Goal: Register for event/course

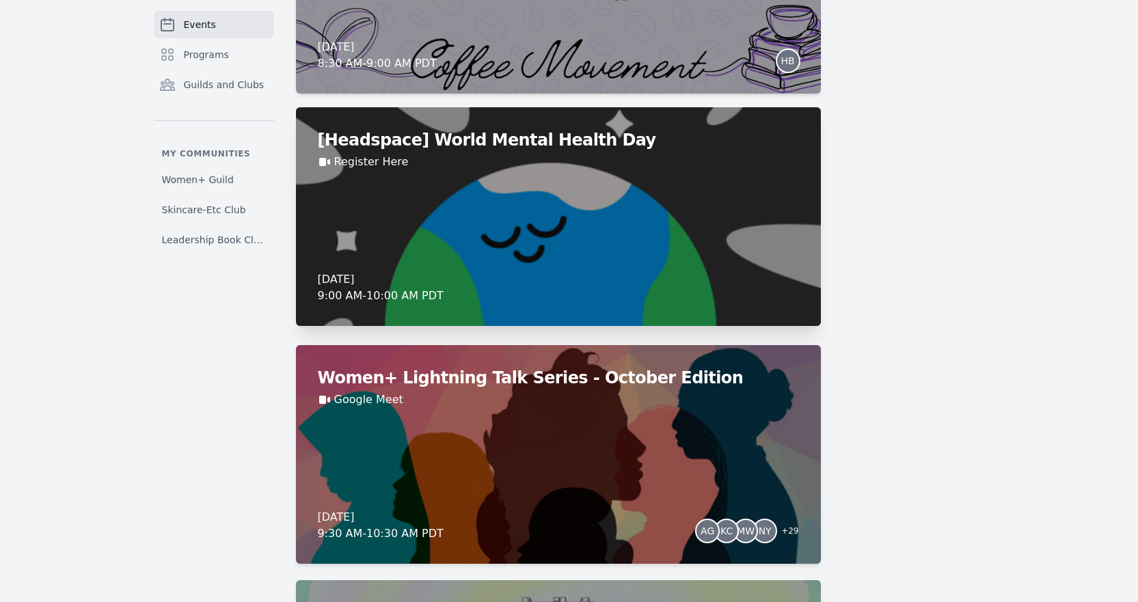
scroll to position [1503, 0]
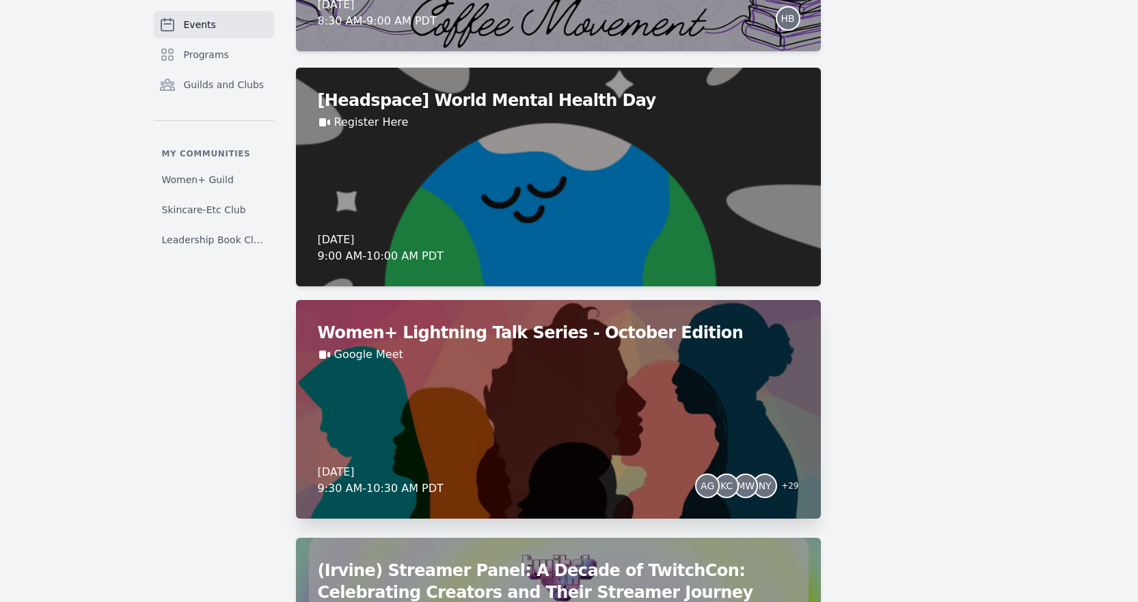
click at [448, 376] on div "Women+ Lightning Talk Series - October Edition Google Meet [DATE] 9:30 AM - 10:…" at bounding box center [558, 409] width 525 height 219
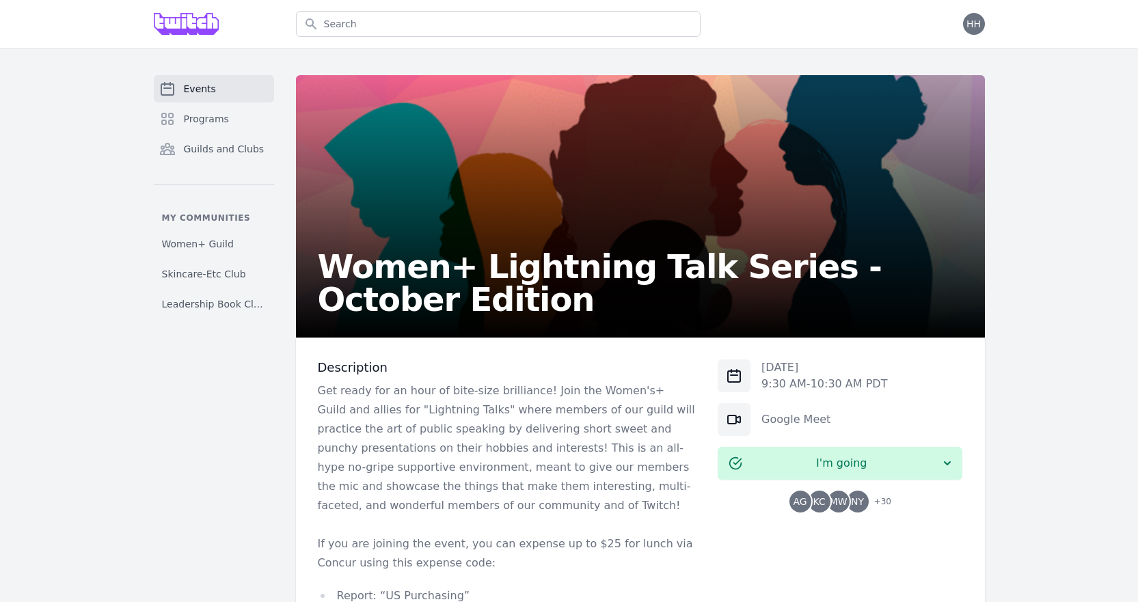
click at [882, 499] on span "+ 30" at bounding box center [878, 502] width 25 height 19
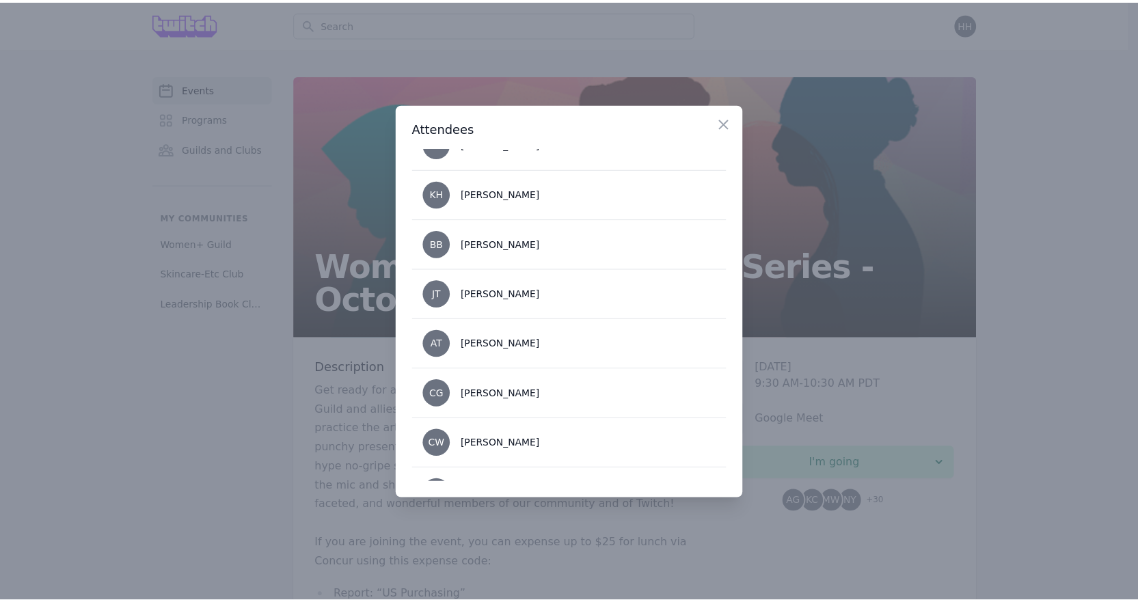
scroll to position [1360, 0]
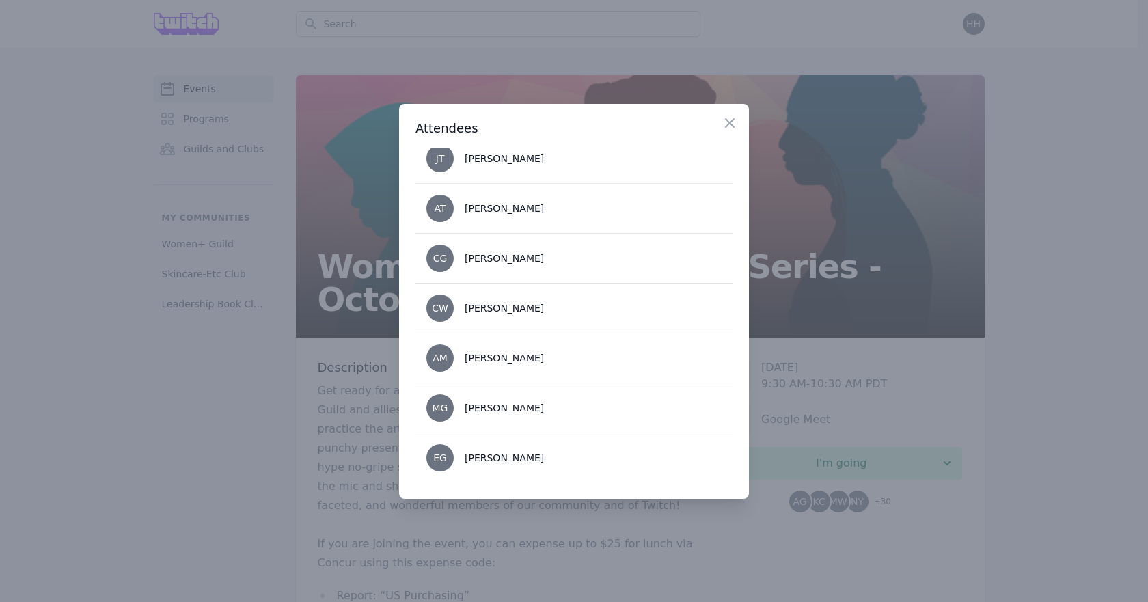
click at [284, 439] on div at bounding box center [574, 301] width 1148 height 602
